Goal: Transaction & Acquisition: Complete application form

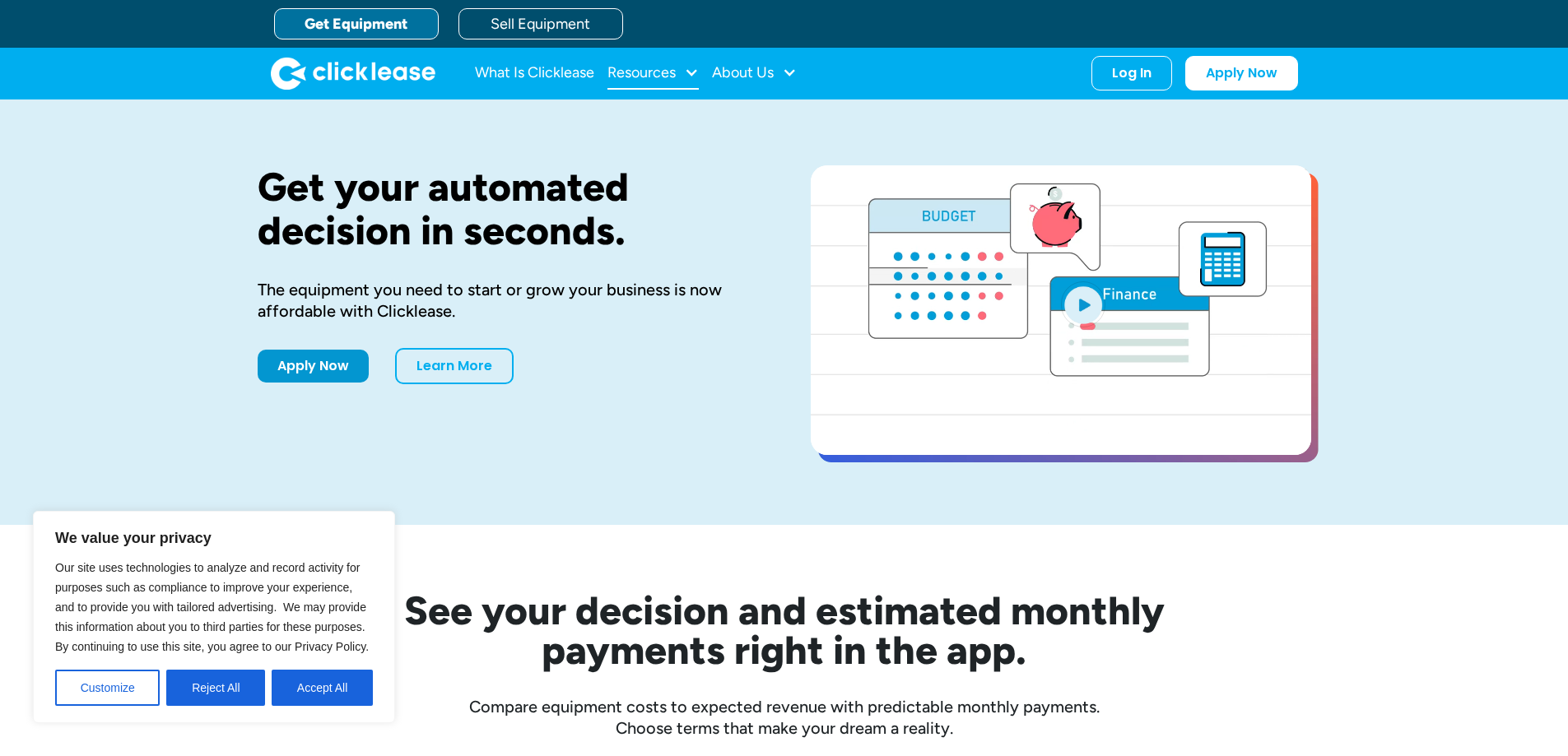
click at [658, 72] on div "Resources" at bounding box center [641, 72] width 69 height 0
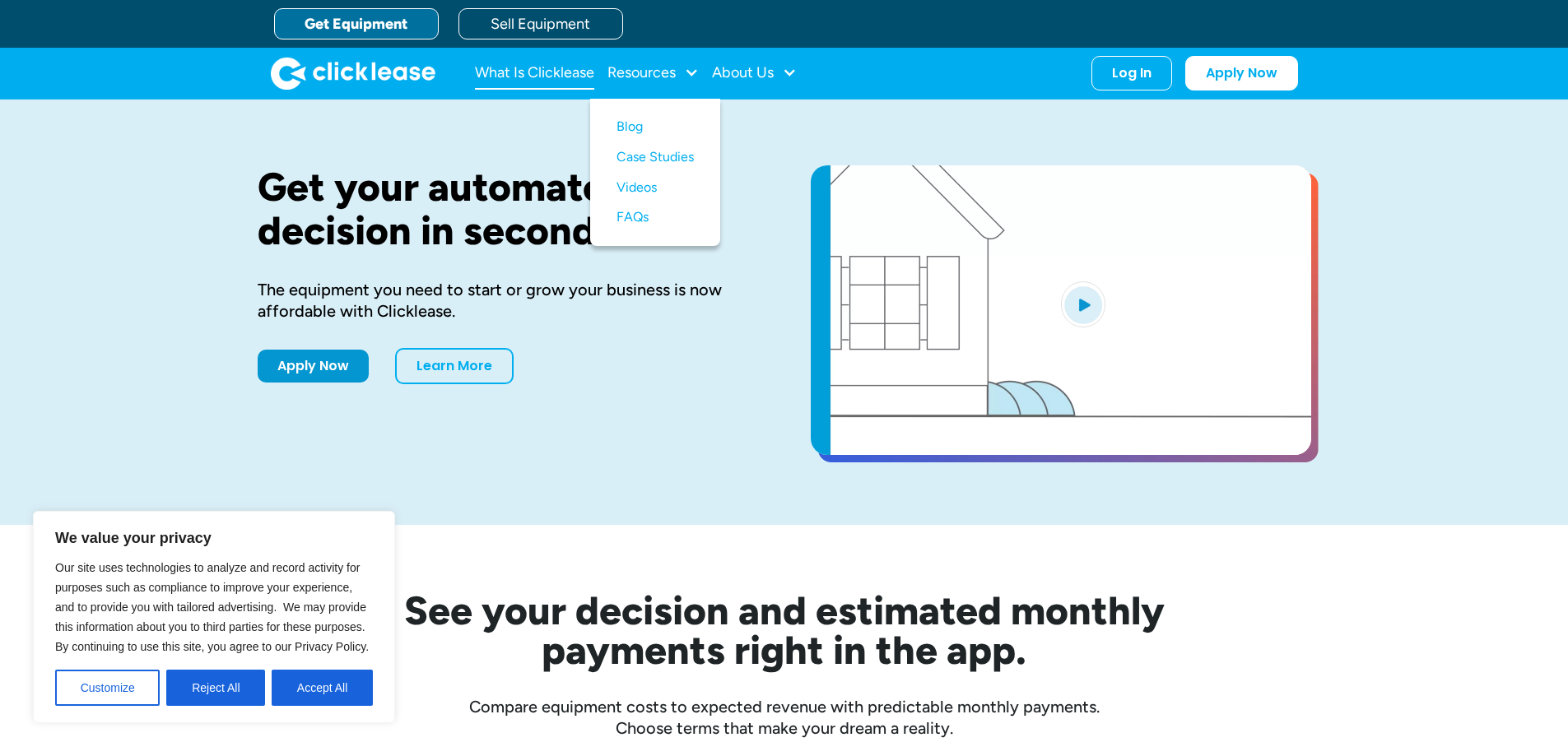
click at [562, 72] on link "What Is Clicklease" at bounding box center [534, 73] width 120 height 33
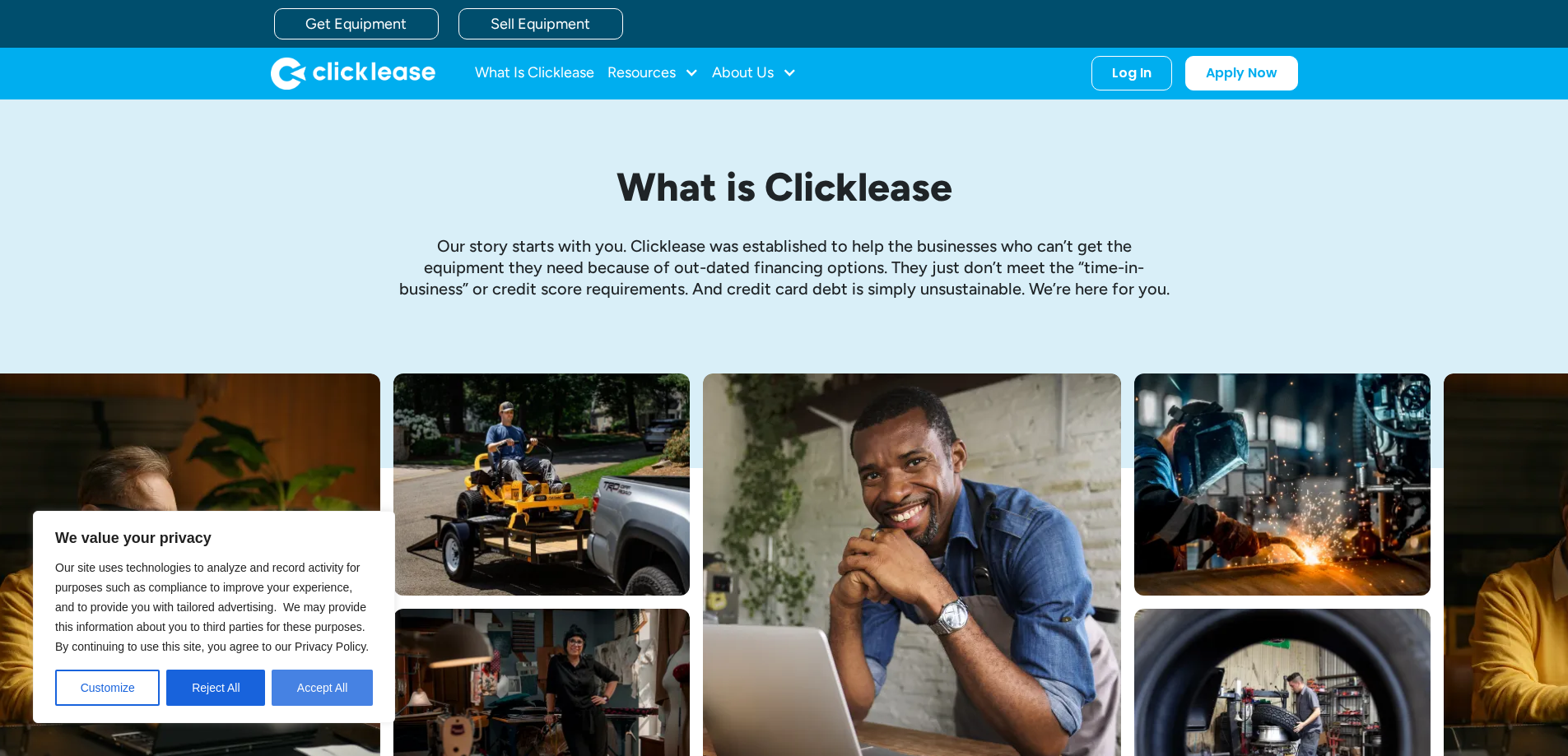
click at [339, 686] on button "Accept All" at bounding box center [322, 687] width 101 height 36
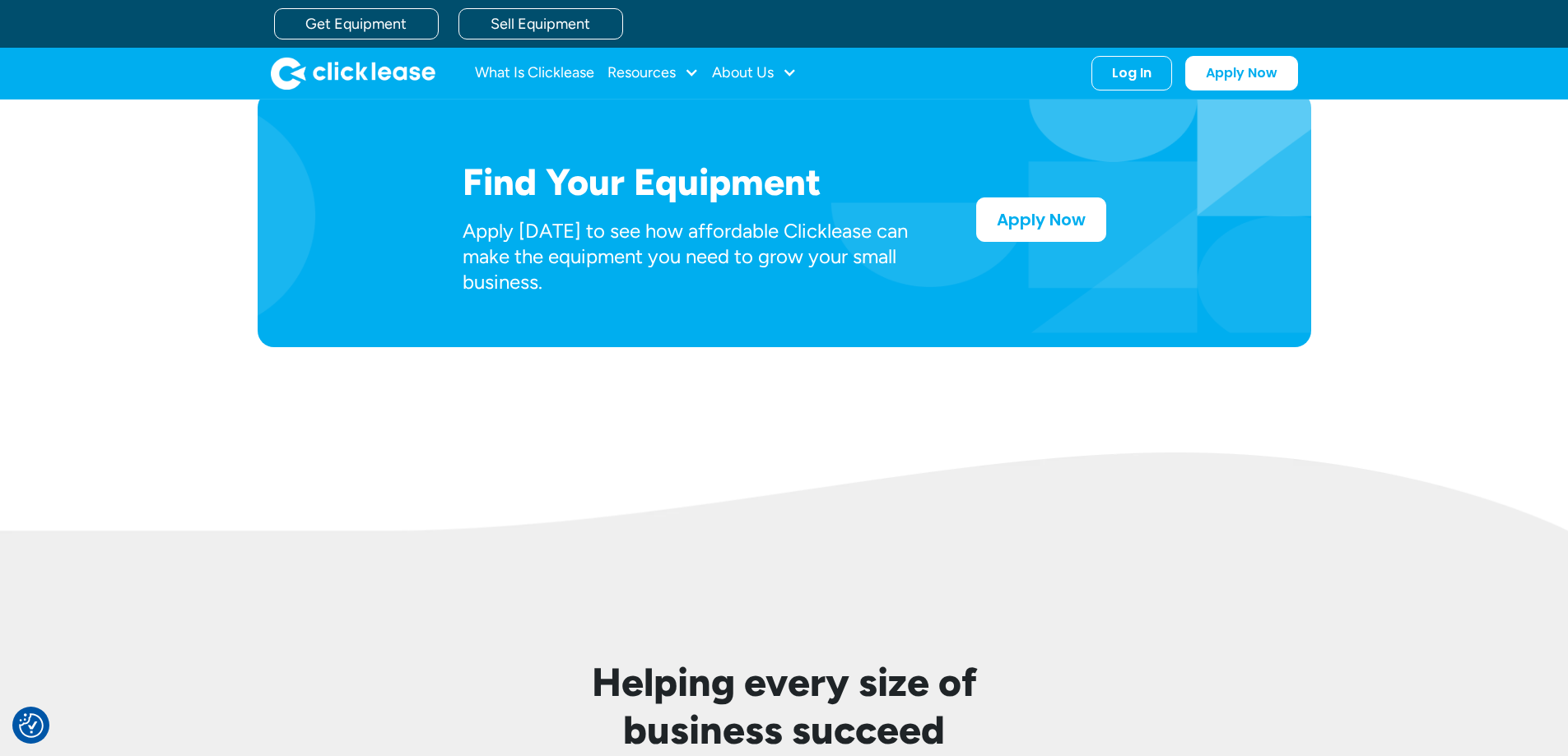
scroll to position [823, 0]
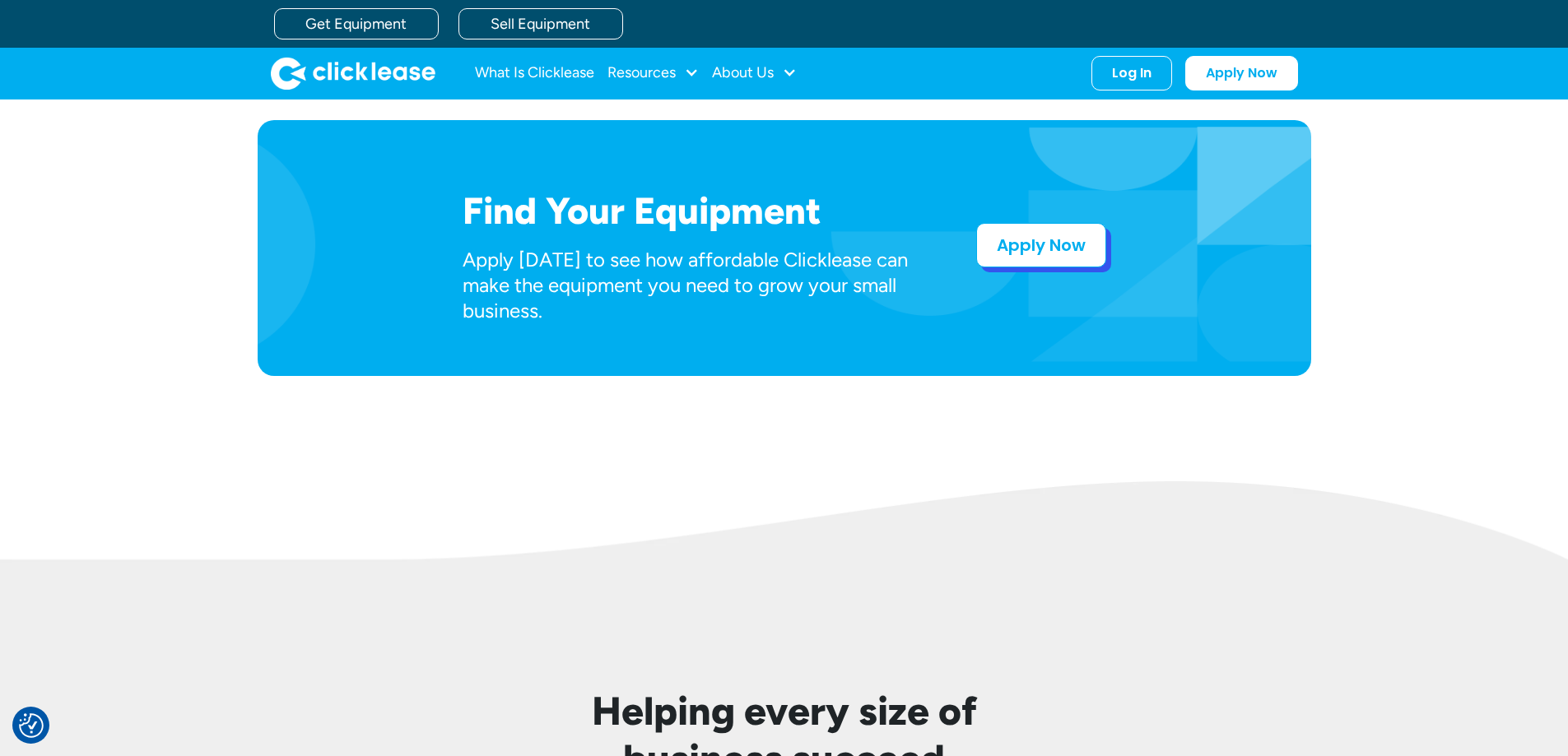
click at [1006, 246] on link "Apply Now" at bounding box center [1041, 246] width 130 height 44
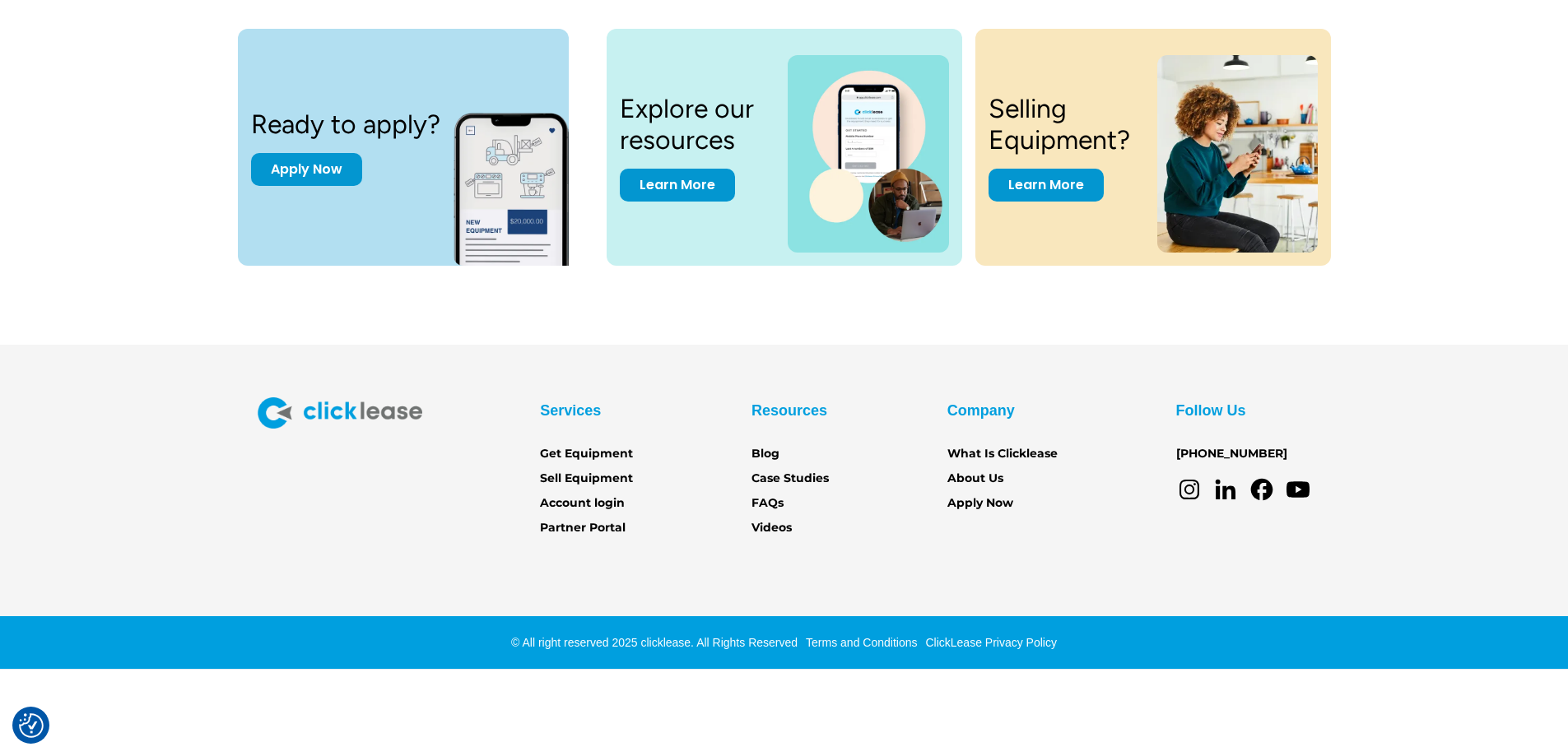
scroll to position [2219, 0]
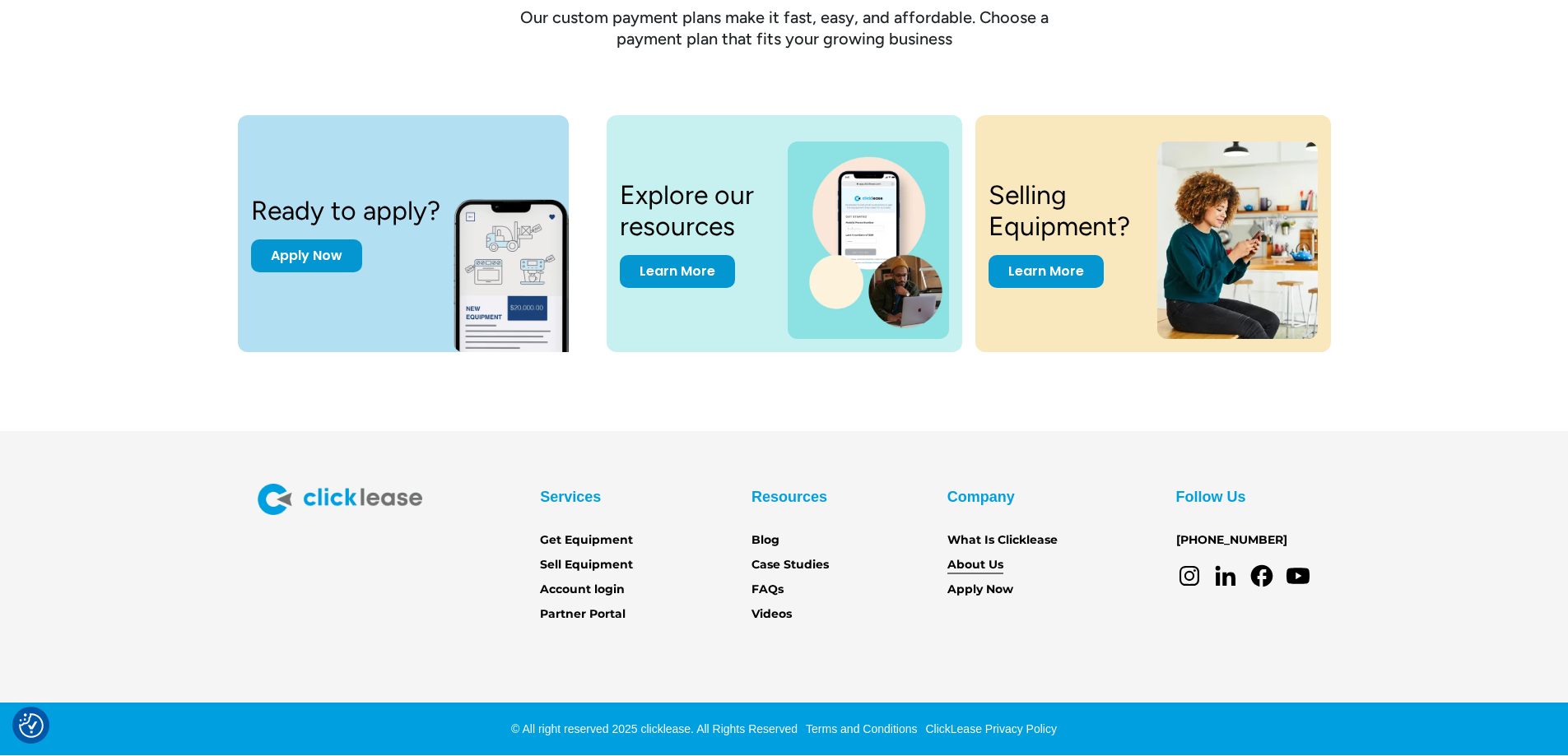
click at [960, 567] on link "About Us" at bounding box center [975, 565] width 56 height 19
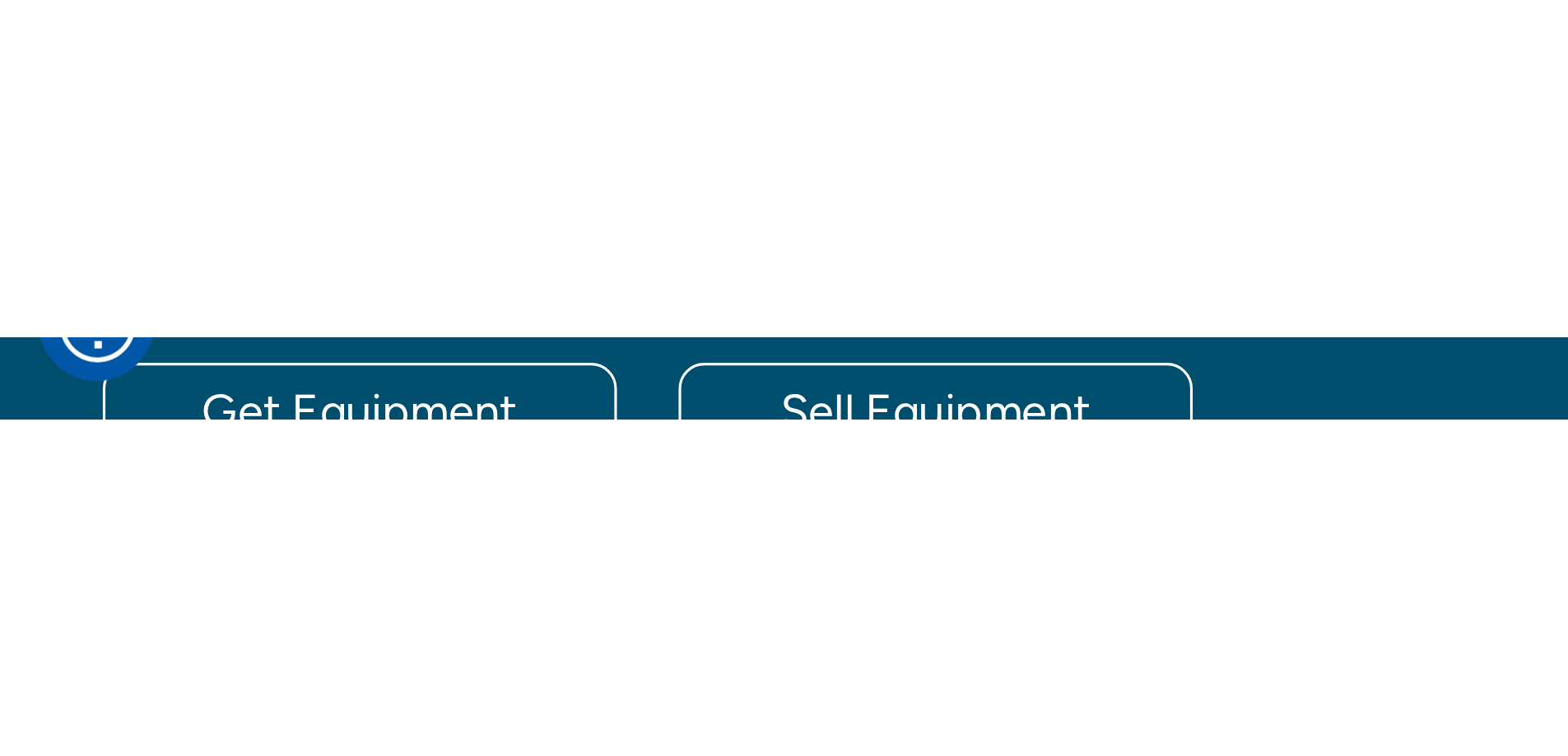
scroll to position [2553, 0]
